Goal: Navigation & Orientation: Find specific page/section

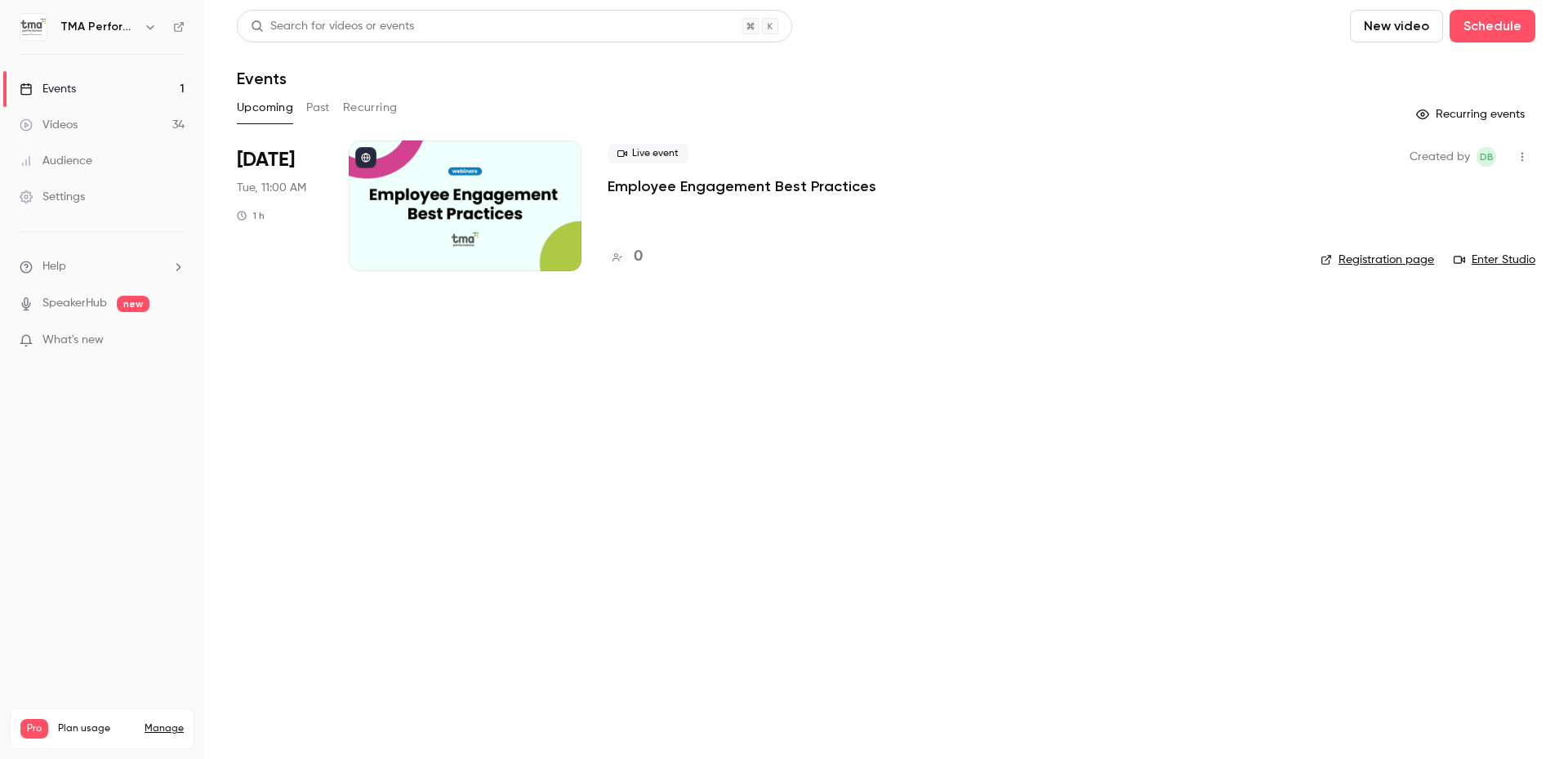
click at [314, 107] on button "Past" at bounding box center [318, 108] width 24 height 26
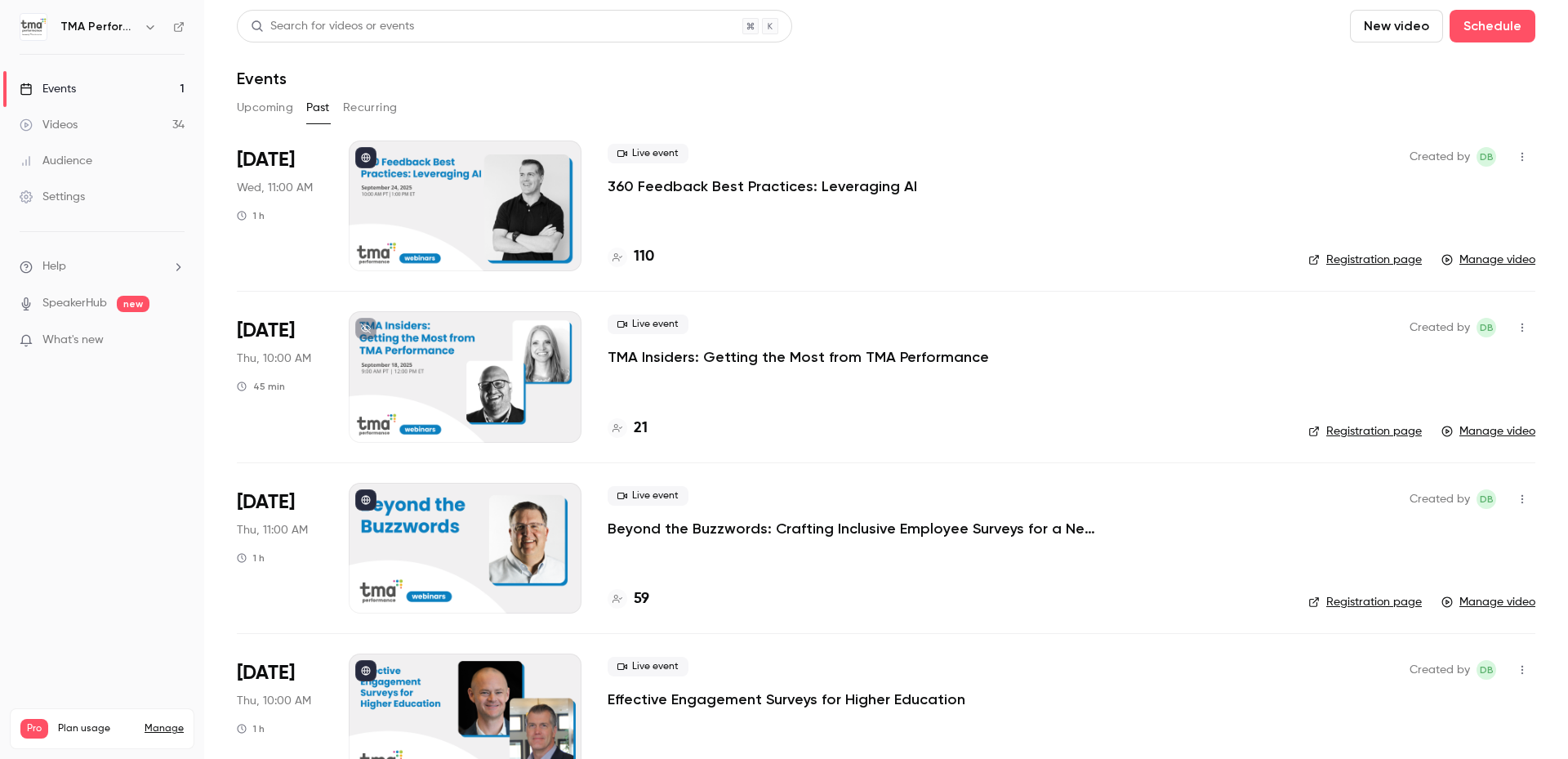
click at [254, 111] on button "Upcoming" at bounding box center [265, 108] width 56 height 26
